Goal: Transaction & Acquisition: Download file/media

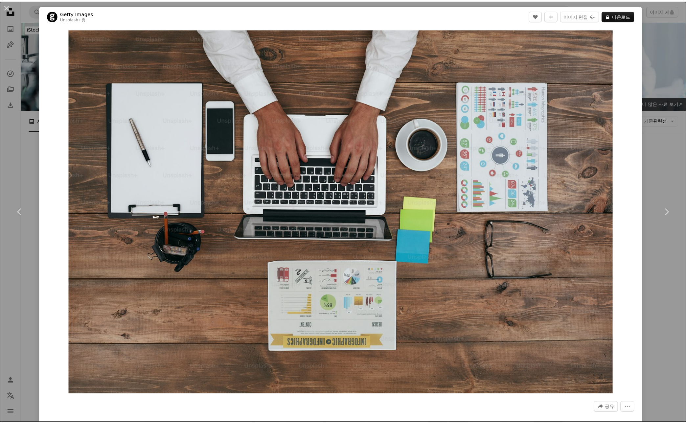
scroll to position [3360, 0]
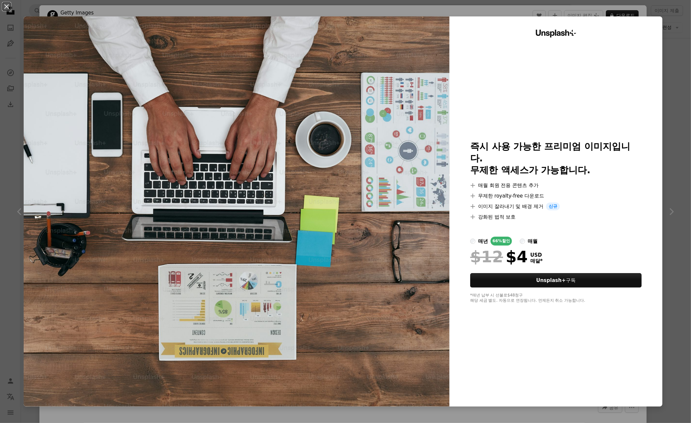
click at [669, 90] on div "An X shape Unsplash+ 즉시 사용 가능한 프리미엄 이미지입니다. 무제한 액세스가 가능합니다. A plus sign 매월 회원 전…" at bounding box center [345, 211] width 691 height 423
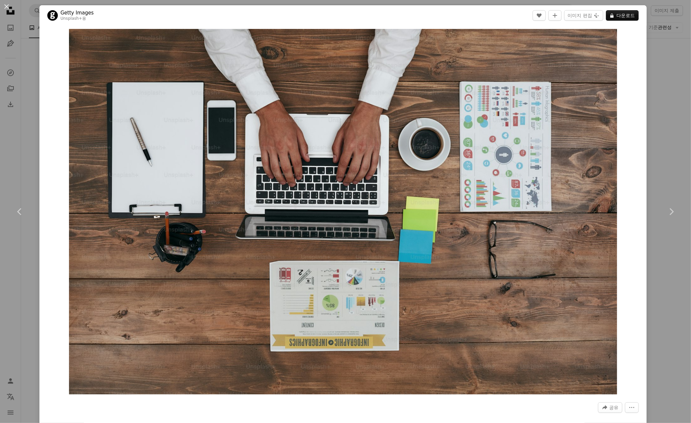
click at [669, 90] on div "An X shape Chevron left Chevron right Getty Images Unsplash+ 용 A heart A plus s…" at bounding box center [345, 211] width 691 height 423
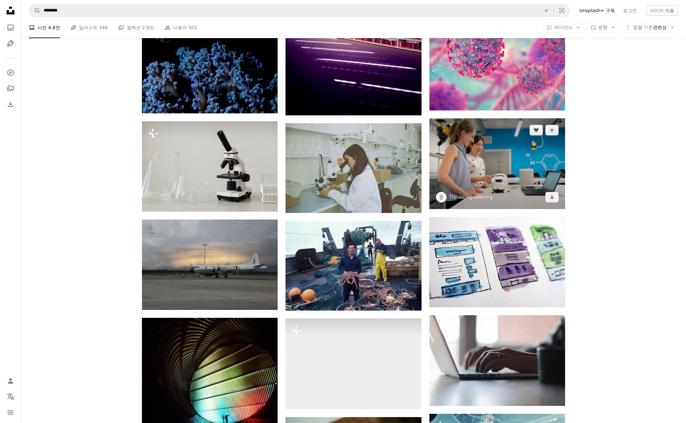
scroll to position [6099, 0]
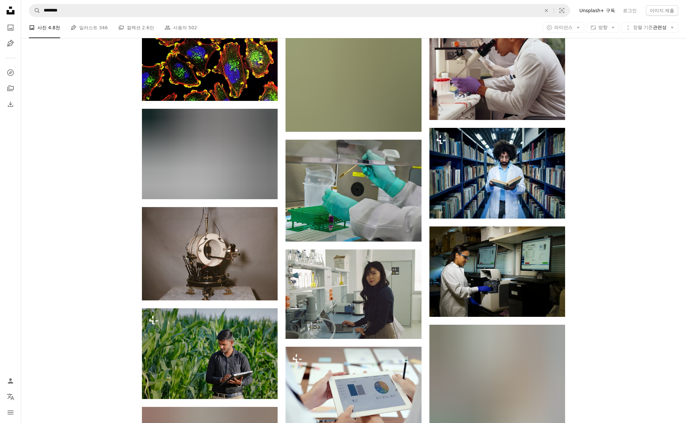
scroll to position [7568, 0]
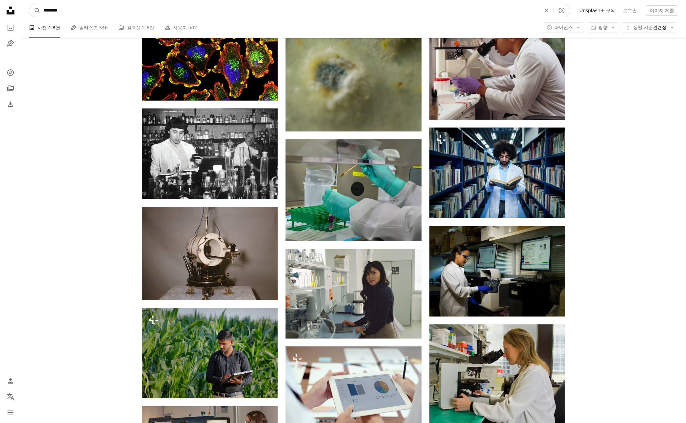
click at [255, 7] on input "********" at bounding box center [289, 10] width 499 height 12
paste input "**********"
type input "**********"
click button "A magnifying glass" at bounding box center [34, 10] width 11 height 12
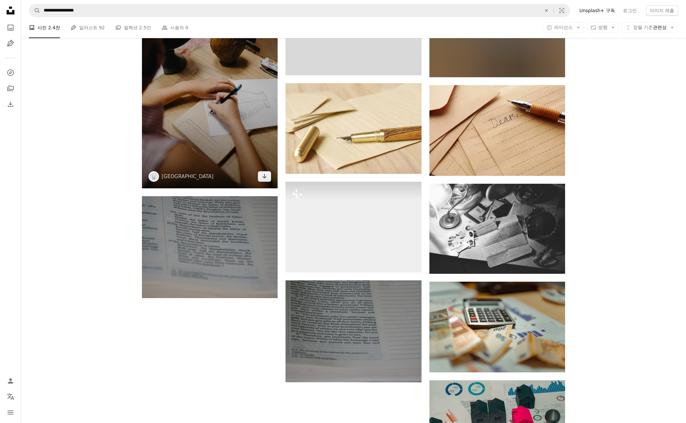
scroll to position [636, 0]
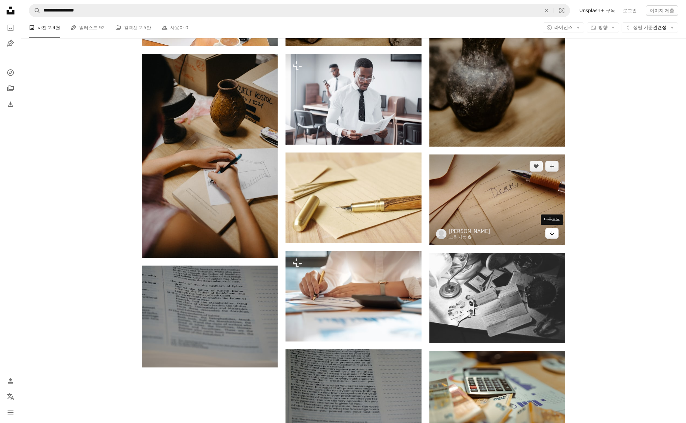
click at [553, 229] on icon "Arrow pointing down" at bounding box center [552, 233] width 5 height 8
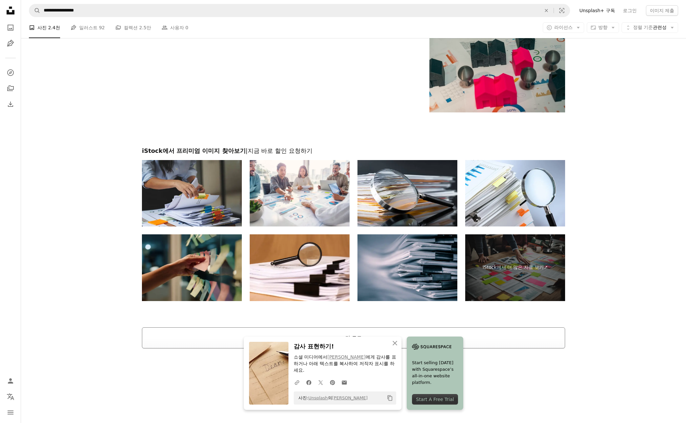
click at [207, 338] on button "더 로드" at bounding box center [353, 337] width 423 height 21
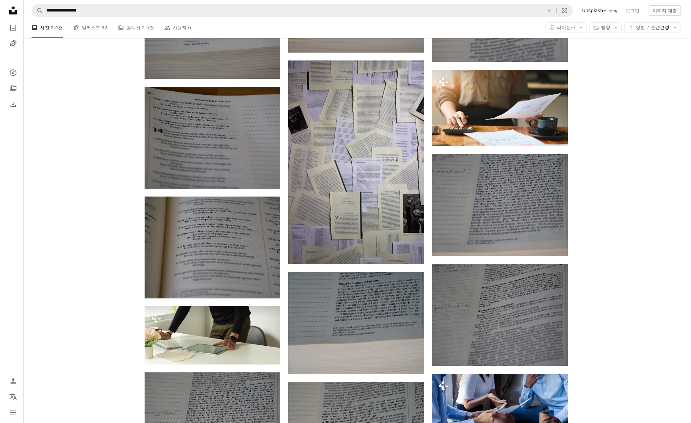
scroll to position [0, 0]
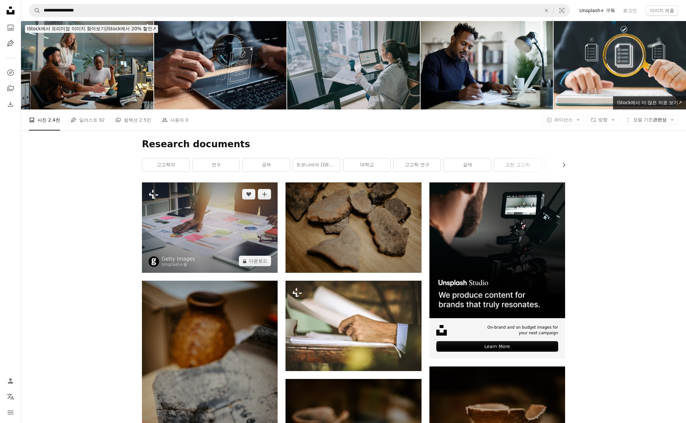
click at [240, 213] on img at bounding box center [210, 227] width 136 height 90
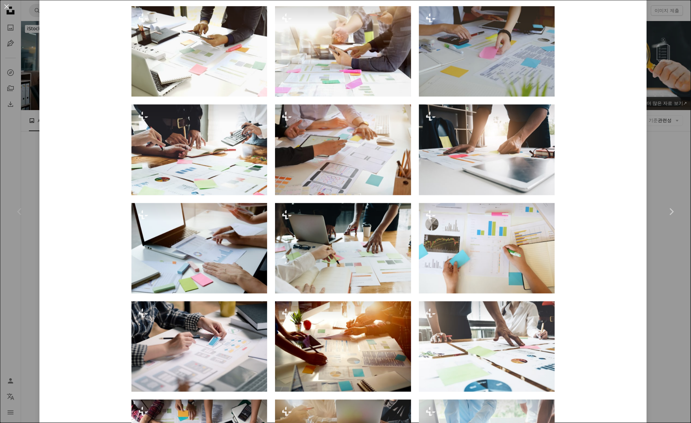
scroll to position [526, 0]
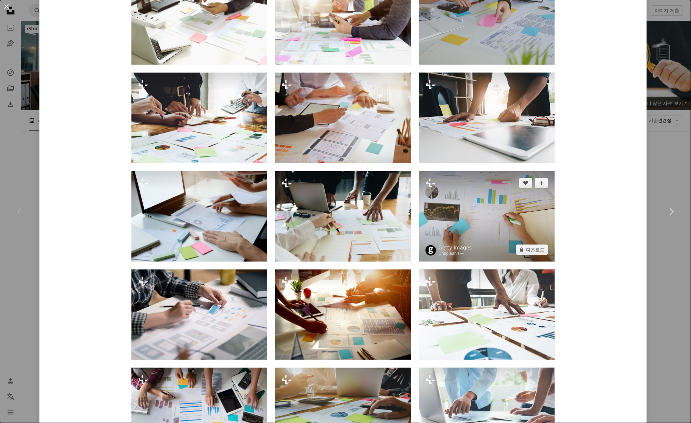
click at [482, 238] on img at bounding box center [487, 216] width 136 height 90
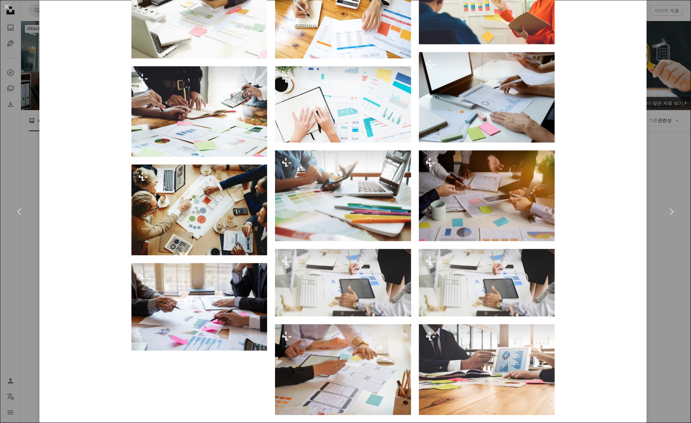
scroll to position [745, 0]
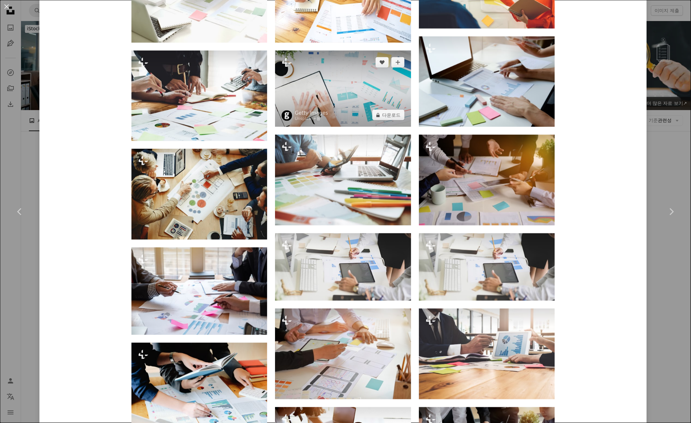
click at [356, 94] on img at bounding box center [343, 89] width 136 height 76
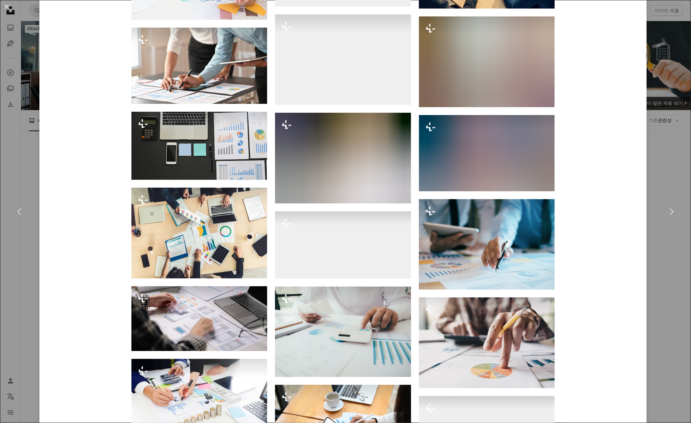
scroll to position [2264, 0]
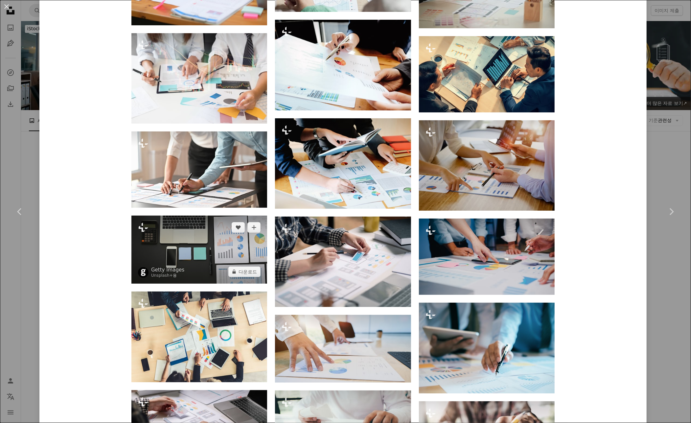
click at [164, 240] on img at bounding box center [200, 250] width 136 height 68
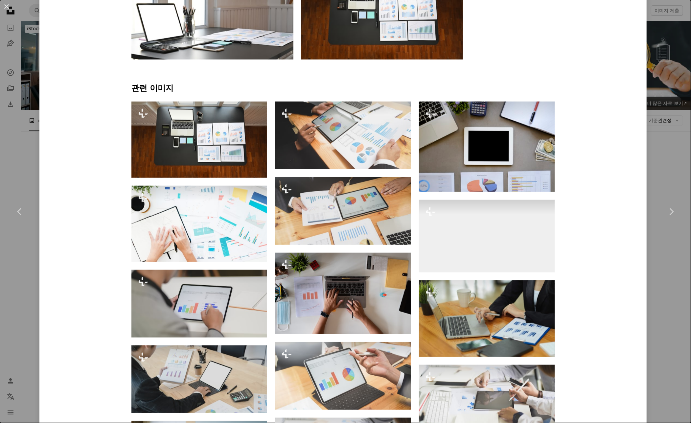
scroll to position [504, 0]
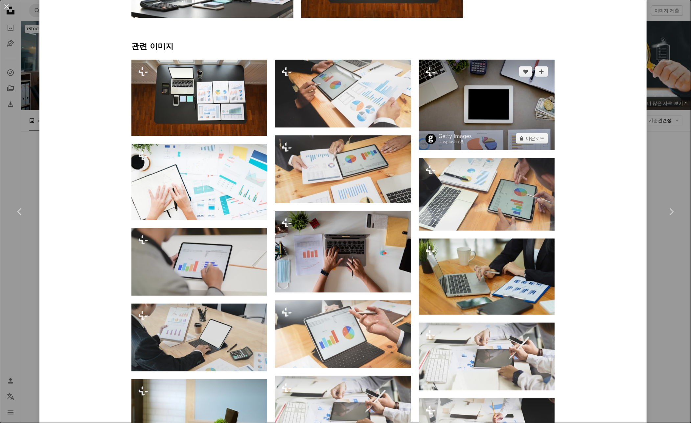
click at [456, 112] on img at bounding box center [487, 105] width 136 height 90
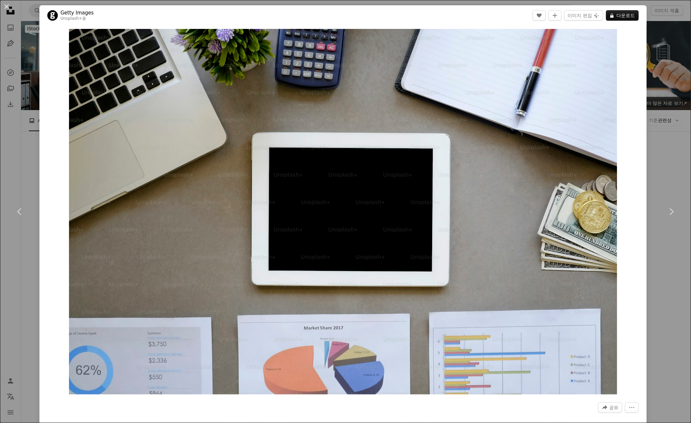
click at [660, 144] on div "An X shape Chevron left Chevron right Getty Images Unsplash+ 용 A heart A plus s…" at bounding box center [345, 211] width 691 height 423
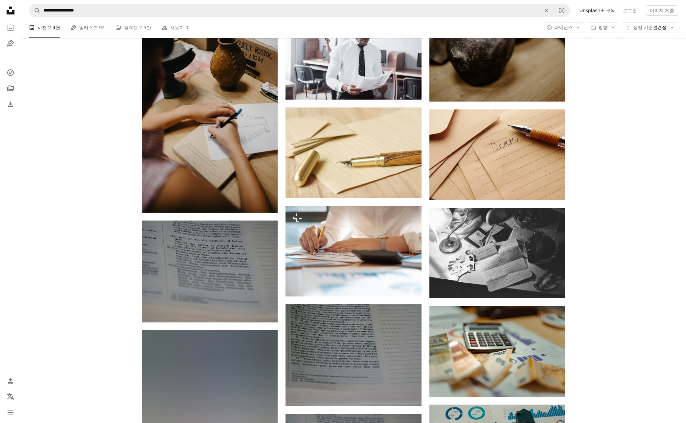
scroll to position [833, 0]
